Goal: Information Seeking & Learning: Learn about a topic

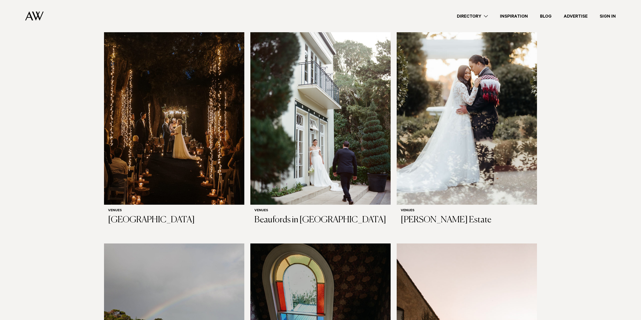
scroll to position [1536, 0]
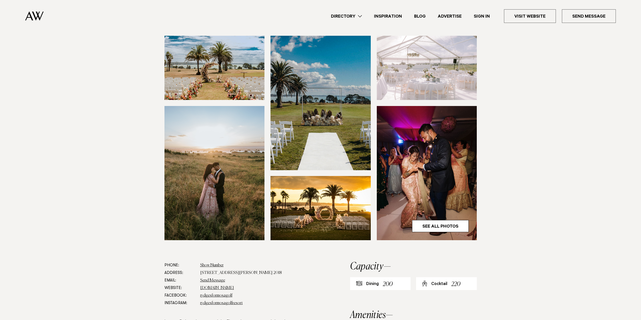
scroll to position [76, 0]
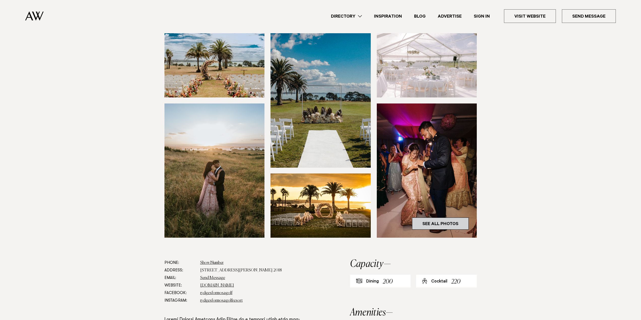
click at [440, 221] on link "See All Photos" at bounding box center [440, 224] width 57 height 12
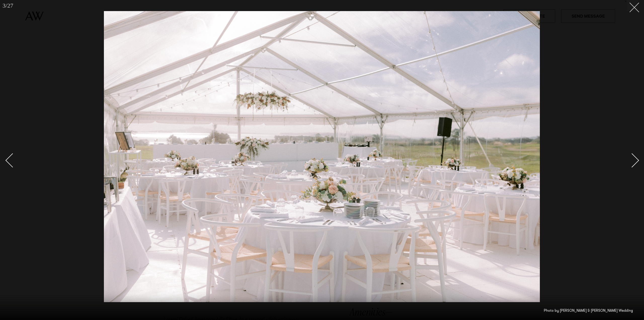
click at [633, 9] on button at bounding box center [632, 5] width 11 height 11
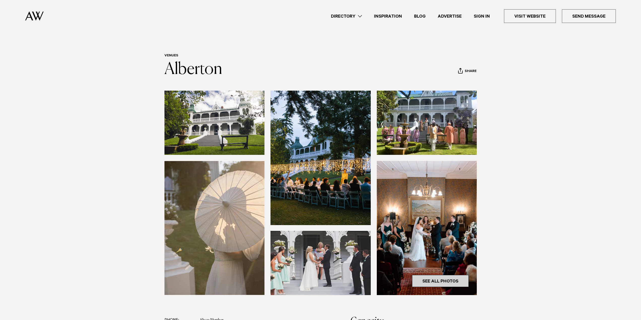
click at [436, 278] on link "See All Photos" at bounding box center [440, 281] width 57 height 12
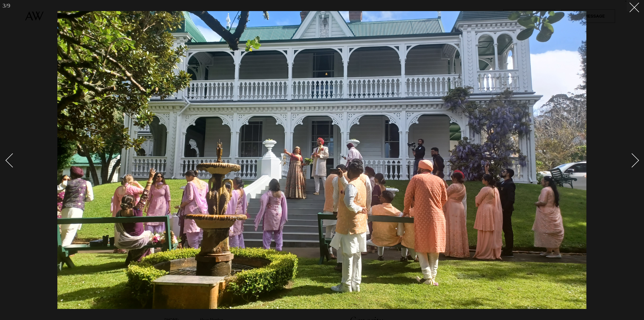
drag, startPoint x: 632, startPoint y: 7, endPoint x: 618, endPoint y: 0, distance: 15.8
click at [632, 7] on icon at bounding box center [633, 6] width 6 height 6
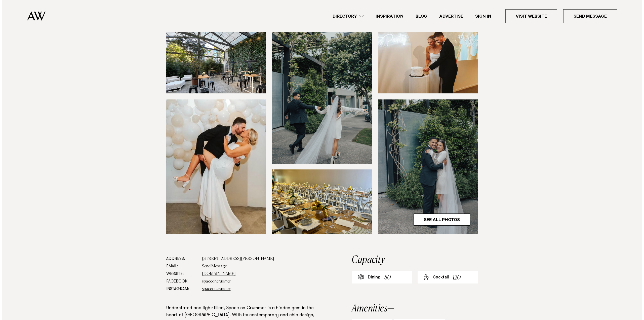
scroll to position [76, 0]
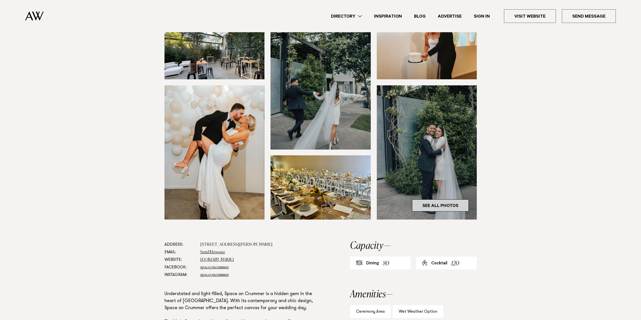
click at [449, 201] on link "See All Photos" at bounding box center [440, 205] width 57 height 12
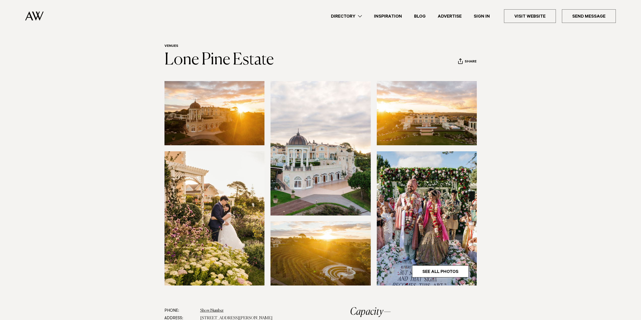
scroll to position [50, 0]
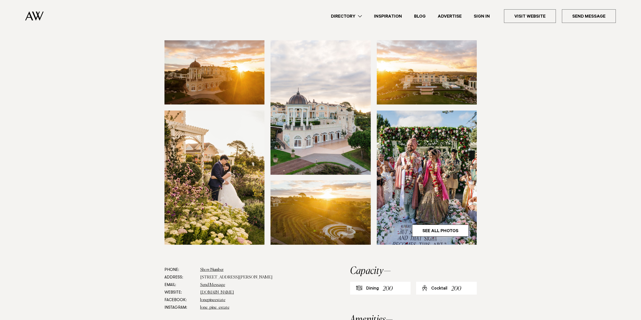
click at [224, 83] on img at bounding box center [214, 72] width 100 height 64
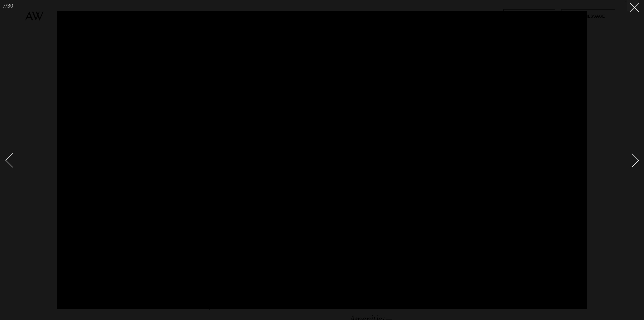
click at [636, 12] on div at bounding box center [322, 160] width 644 height 320
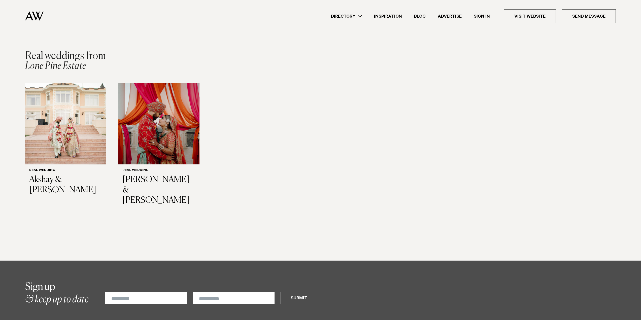
scroll to position [506, 0]
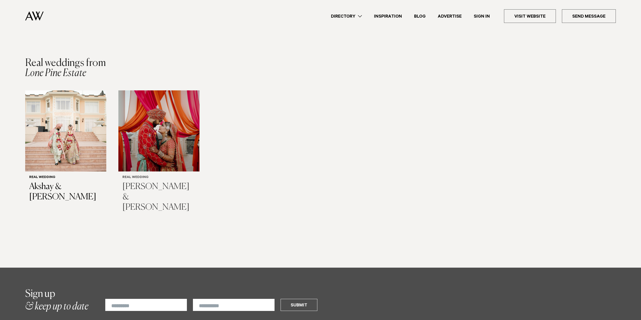
click at [162, 137] on img "2 / 2" at bounding box center [158, 130] width 81 height 81
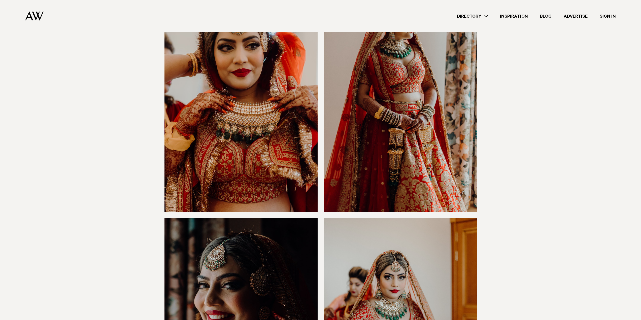
scroll to position [1234, 0]
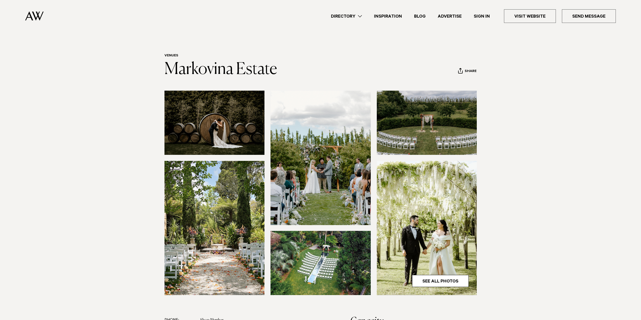
click at [230, 131] on img at bounding box center [214, 123] width 100 height 64
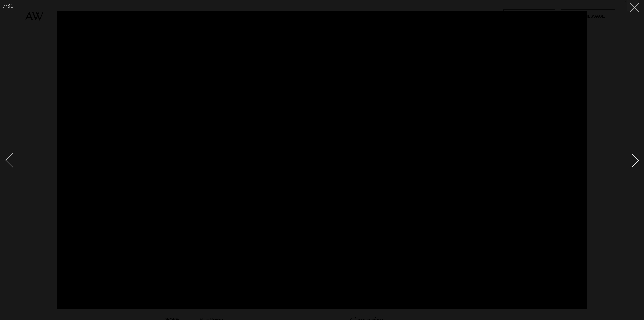
click at [633, 9] on line at bounding box center [634, 7] width 9 height 9
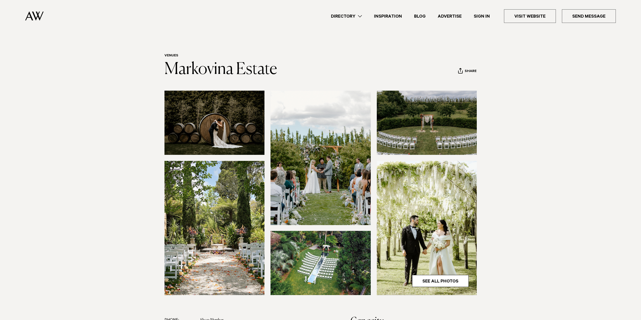
click at [238, 131] on img at bounding box center [214, 123] width 100 height 64
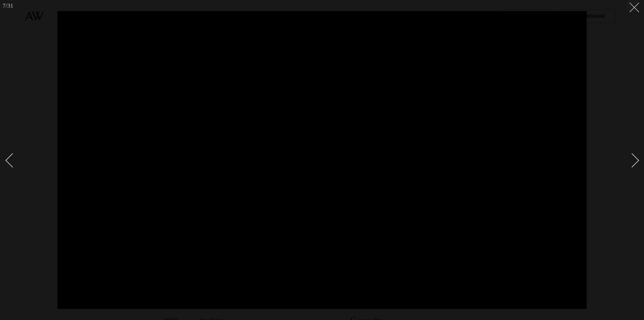
click at [636, 7] on button at bounding box center [632, 5] width 11 height 11
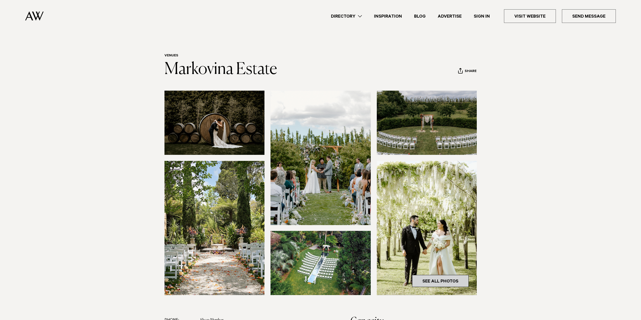
click at [449, 280] on link "See All Photos" at bounding box center [440, 281] width 57 height 12
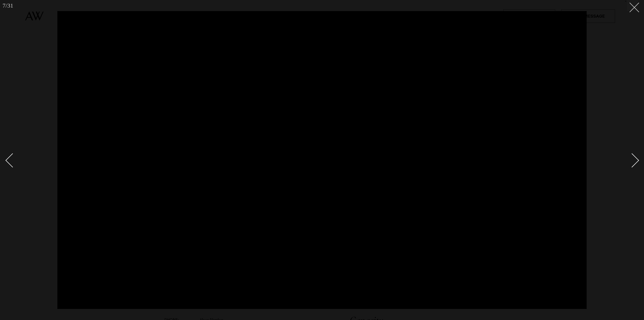
click at [637, 8] on button at bounding box center [632, 5] width 11 height 11
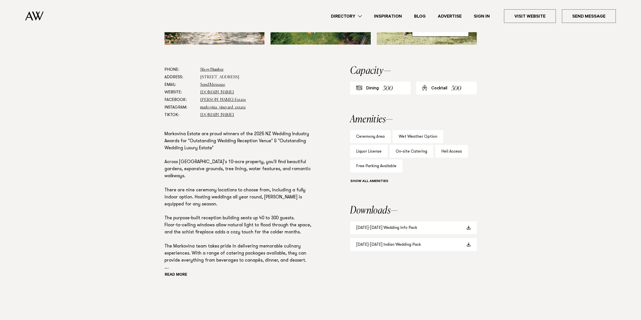
scroll to position [252, 0]
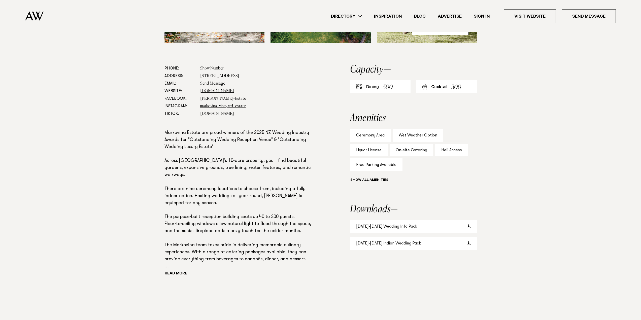
drag, startPoint x: 261, startPoint y: 75, endPoint x: 200, endPoint y: 75, distance: 60.9
click at [200, 75] on dd "84 Old Railway Road, Kumeū 0892" at bounding box center [258, 76] width 117 height 8
copy dd "84 Old Railway Road, Kumeū 0892"
click at [348, 226] on div "Phone: Show Number 09 412 8608 Address: 84 Old Railway Road, Kumeū 0892 Email: …" at bounding box center [320, 182] width 354 height 234
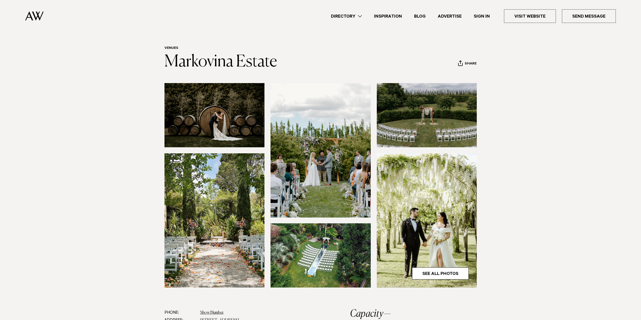
scroll to position [0, 0]
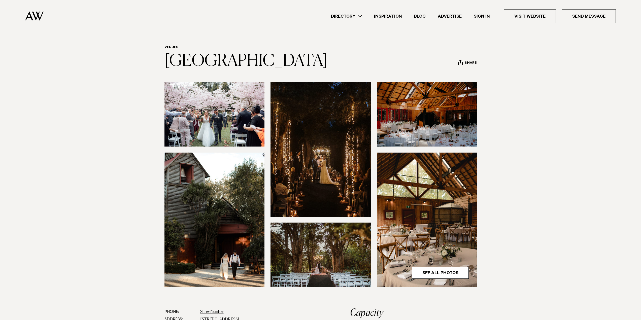
scroll to position [25, 0]
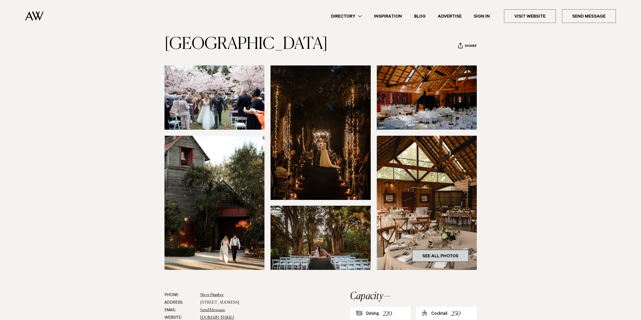
click at [448, 257] on link "See All Photos" at bounding box center [440, 256] width 57 height 12
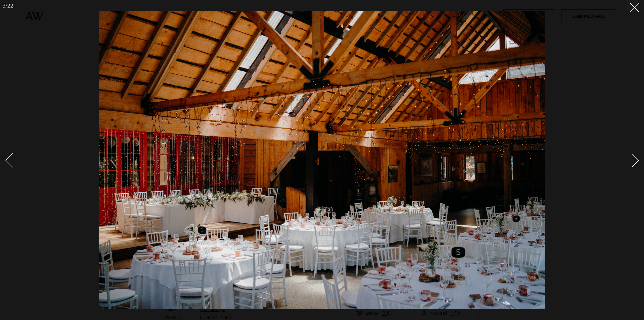
click at [634, 11] on div at bounding box center [322, 160] width 644 height 320
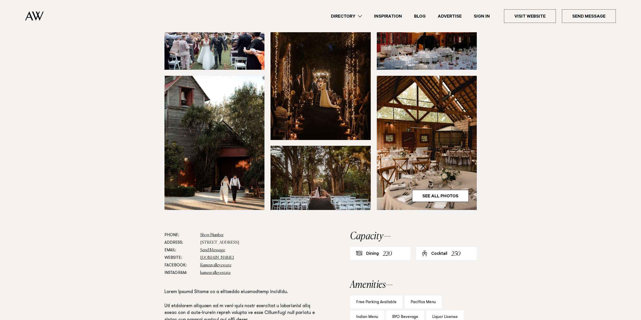
scroll to position [101, 0]
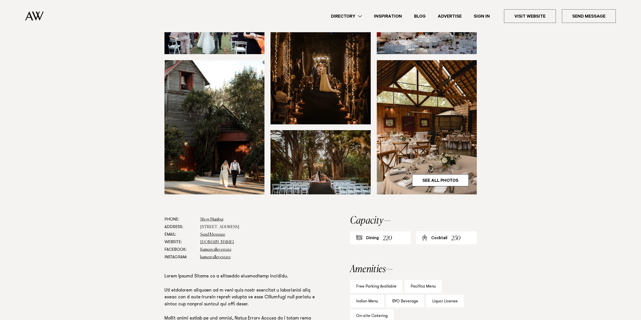
drag, startPoint x: 269, startPoint y: 228, endPoint x: 198, endPoint y: 227, distance: 70.5
click at [198, 227] on dl "Phone: Show Number 09 411 7626 Address: 972 Old North Road, Waimauku 0882 Email…" at bounding box center [240, 238] width 153 height 45
copy dd "972 Old North Road, Waimauku 0882"
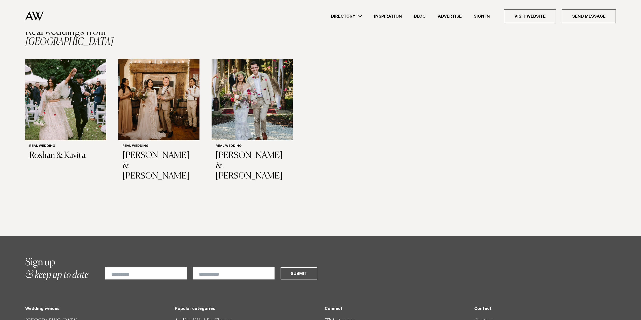
scroll to position [755, 0]
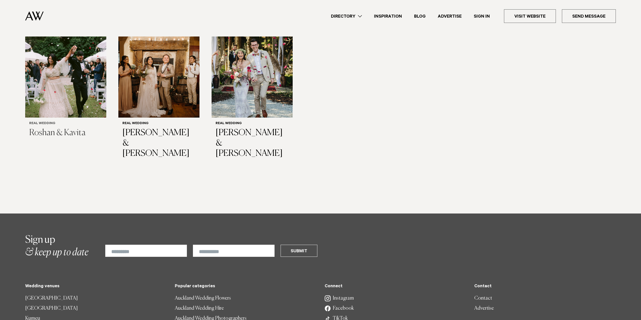
click at [70, 92] on img "1 / 3" at bounding box center [65, 77] width 81 height 81
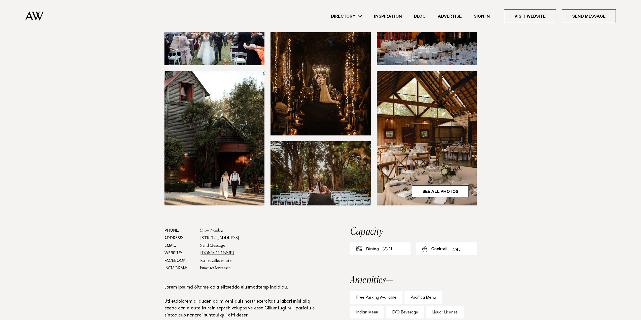
scroll to position [0, 0]
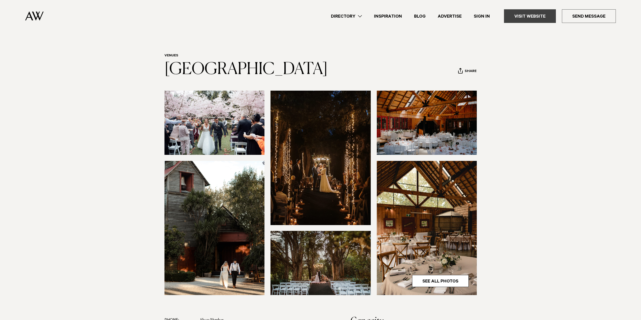
click at [537, 20] on link "Visit Website" at bounding box center [530, 16] width 52 height 14
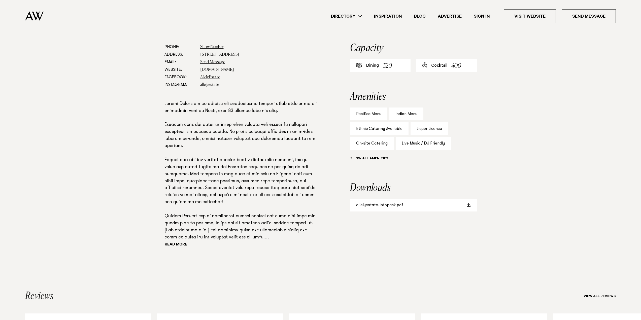
scroll to position [277, 0]
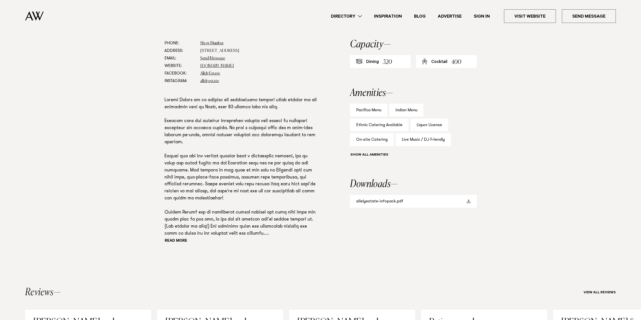
click at [384, 200] on link "allelyestate-infopack.pdf" at bounding box center [413, 201] width 127 height 13
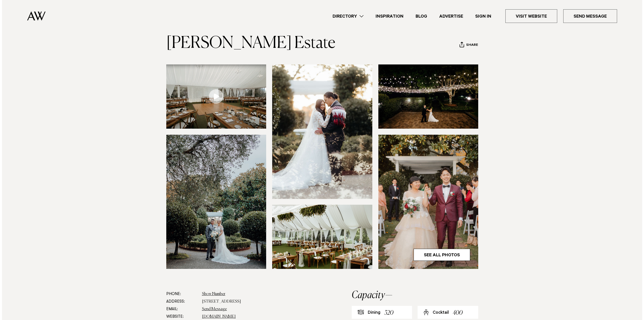
scroll to position [25, 0]
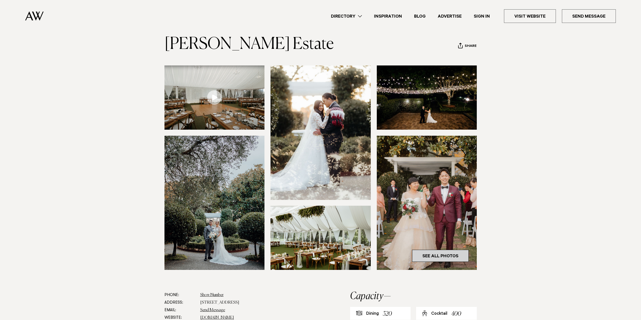
click at [451, 256] on link "See All Photos" at bounding box center [440, 256] width 57 height 12
